Goal: Task Accomplishment & Management: Manage account settings

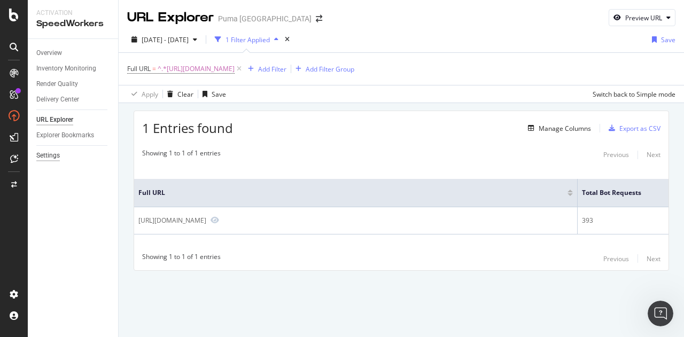
click at [46, 157] on div "Settings" at bounding box center [48, 155] width 24 height 11
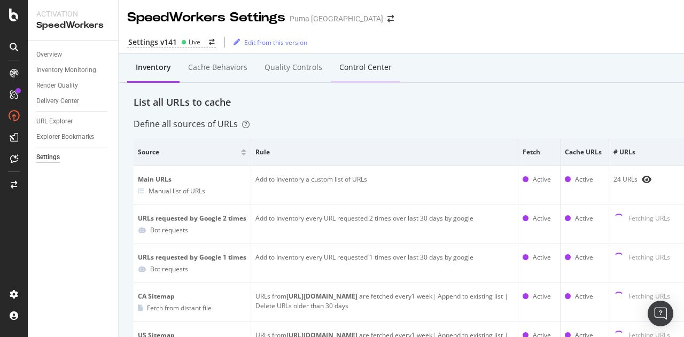
click at [361, 68] on div "Control Center" at bounding box center [365, 67] width 52 height 11
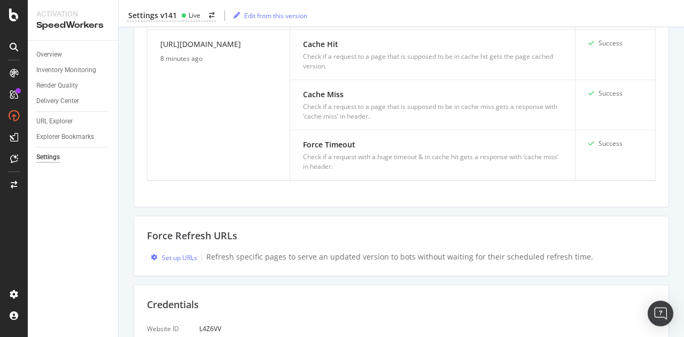
scroll to position [994, 0]
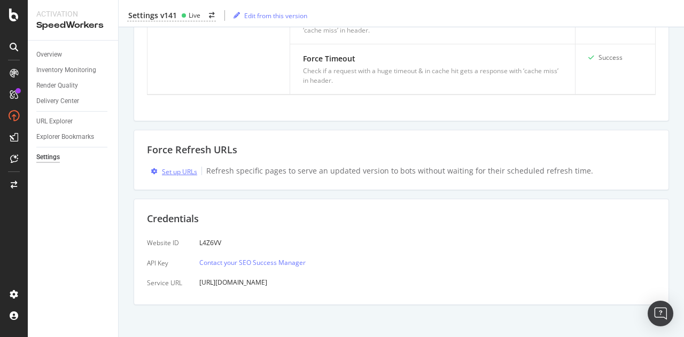
click at [175, 167] on div "Set up URLs" at bounding box center [179, 171] width 35 height 9
